Goal: Task Accomplishment & Management: Use online tool/utility

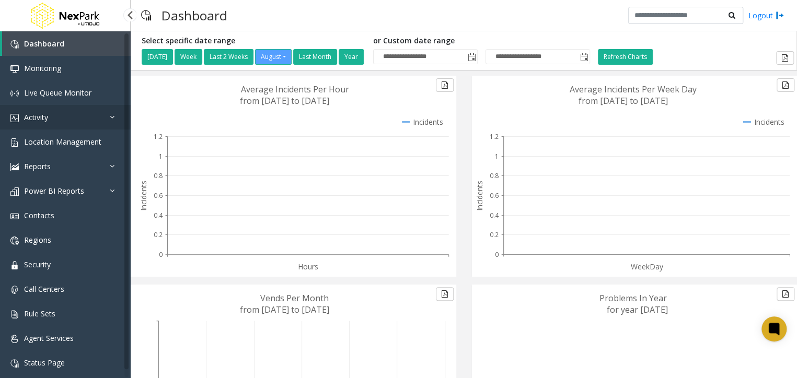
click at [104, 124] on link "Activity" at bounding box center [65, 117] width 131 height 25
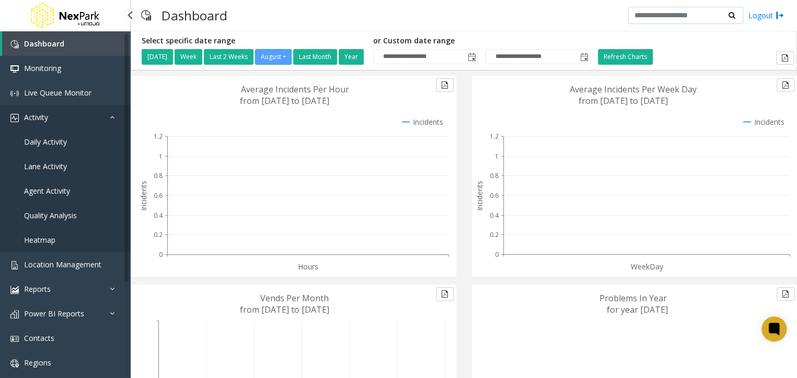
click at [110, 121] on link "Activity" at bounding box center [65, 117] width 131 height 25
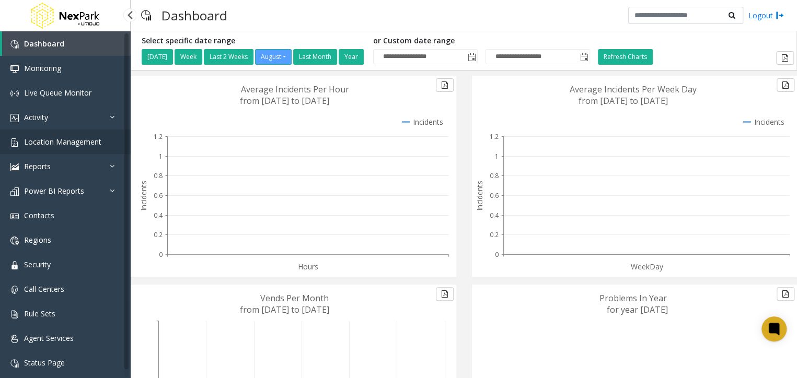
click at [110, 147] on link "Location Management" at bounding box center [65, 142] width 131 height 25
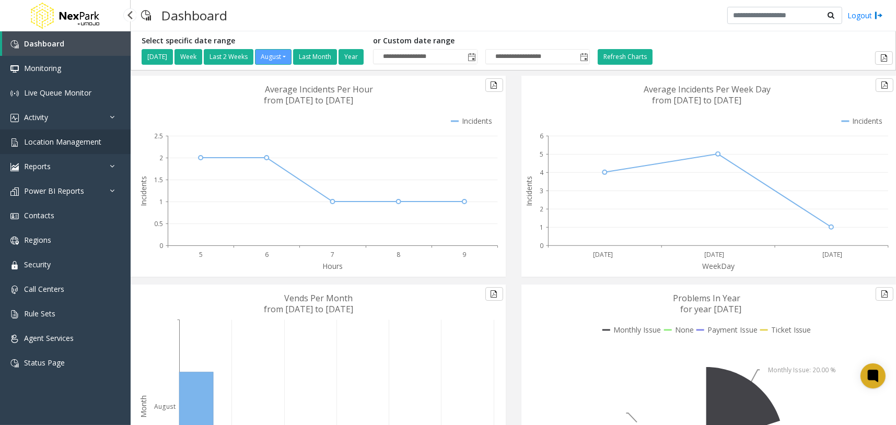
click at [94, 144] on span "Location Management" at bounding box center [62, 142] width 77 height 10
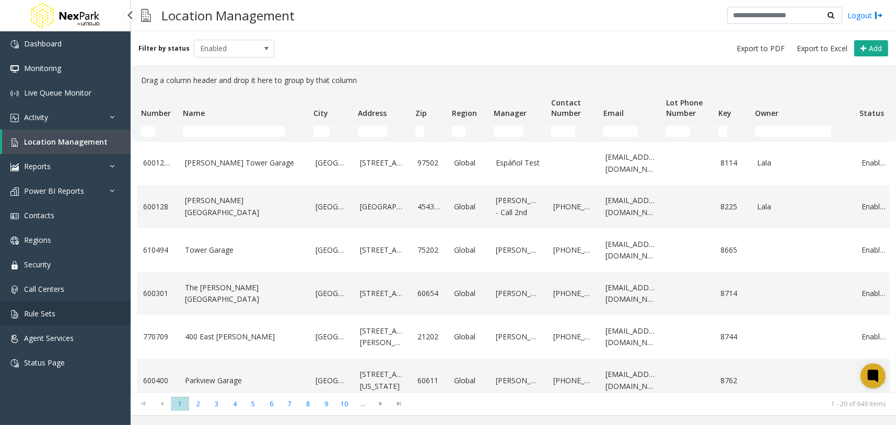
click at [63, 302] on link "Rule Sets" at bounding box center [65, 313] width 131 height 25
click at [67, 288] on link "Call Centers" at bounding box center [65, 289] width 131 height 25
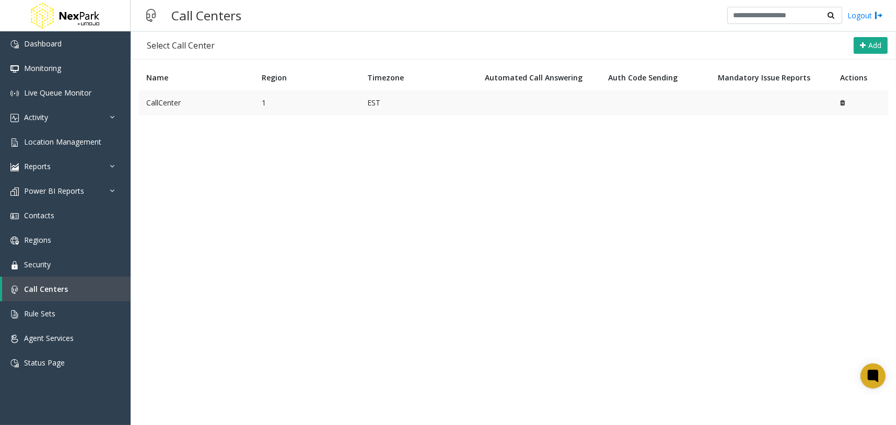
click at [196, 111] on td "CallCenter" at bounding box center [195, 102] width 115 height 25
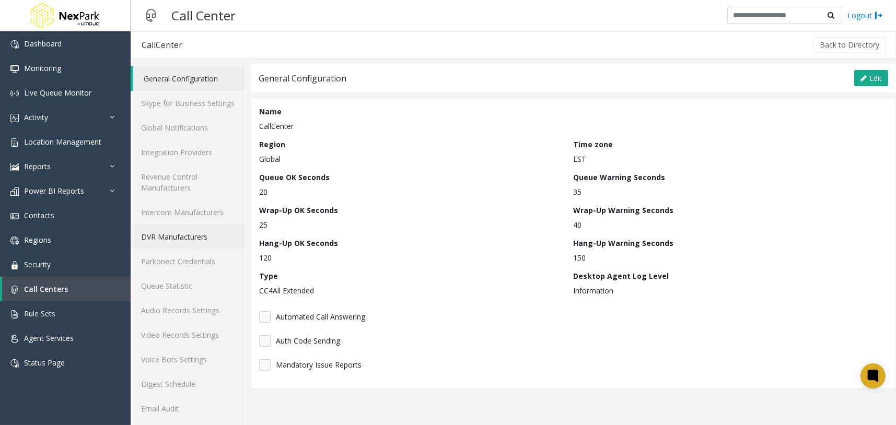
click at [188, 238] on link "DVR Manufacturers" at bounding box center [188, 237] width 114 height 25
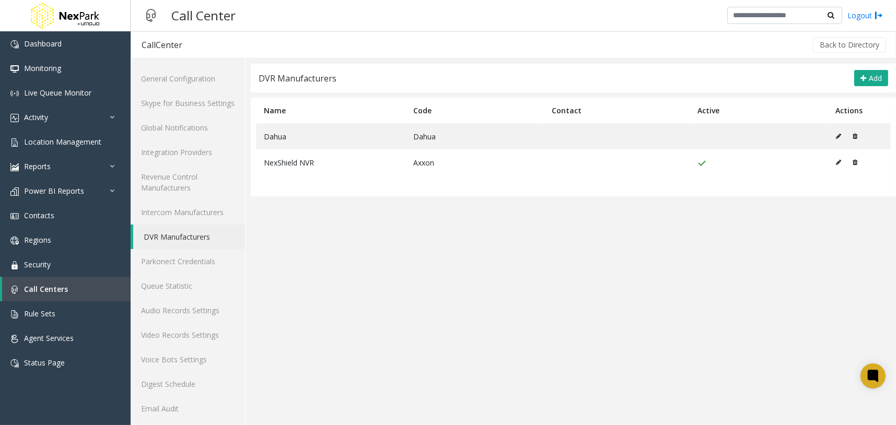
click at [857, 272] on app-dvr-manufacturers "DVR Manufacturers Add Name Code Contact Active Actions Dahua Dahua NexShield NV…" at bounding box center [573, 283] width 645 height 439
click at [869, 79] on span "Add" at bounding box center [875, 78] width 13 height 10
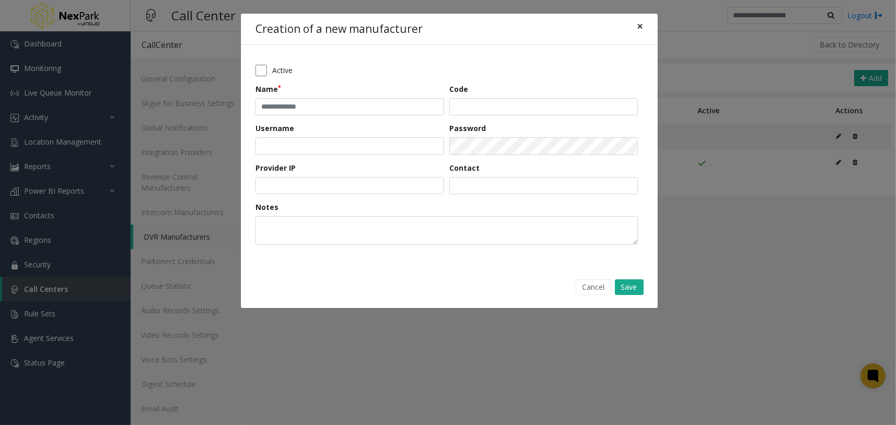
click at [640, 26] on span "×" at bounding box center [640, 26] width 6 height 15
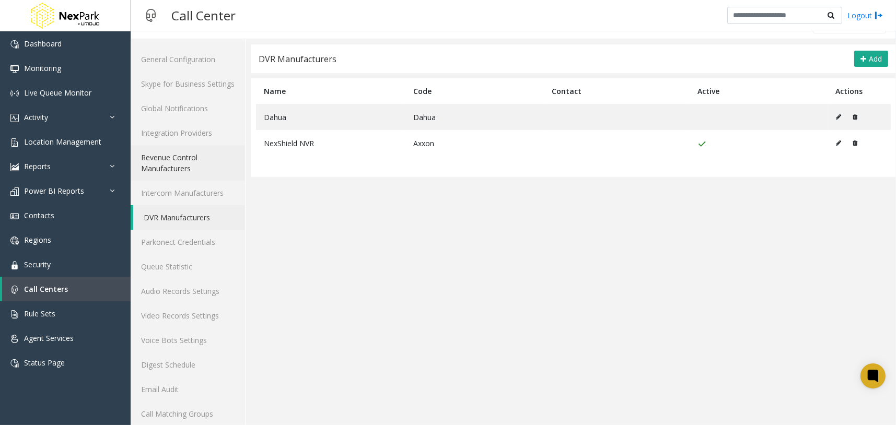
scroll to position [77, 0]
